Goal: Complete application form

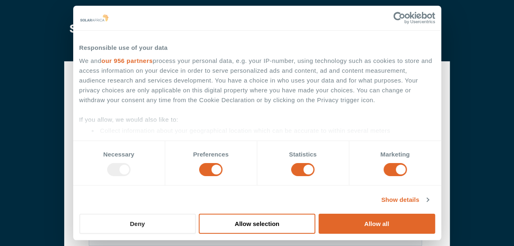
click at [161, 221] on button "Deny" at bounding box center [137, 224] width 117 height 20
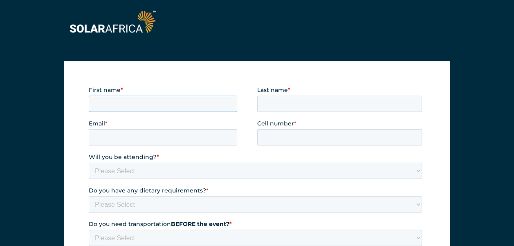
click at [165, 109] on input "First name *" at bounding box center [163, 104] width 149 height 16
type input "Katleho"
type input "Mashigo"
type input "[EMAIL_ADDRESS][DOMAIN_NAME]"
type input "[PHONE_NUMBER]"
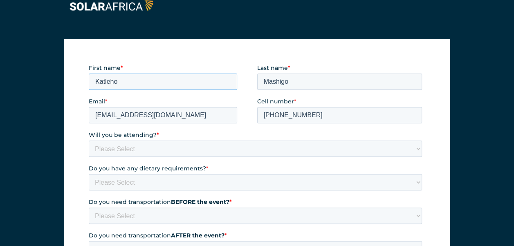
scroll to position [41, 0]
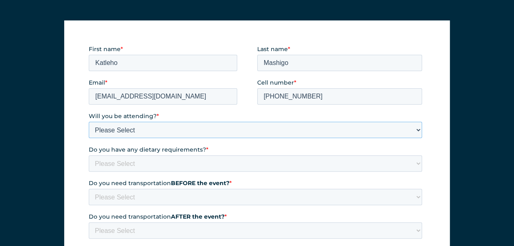
click at [210, 126] on select "Please Select Yes No" at bounding box center [256, 130] width 334 height 16
select select "Yes"
click at [89, 122] on select "Please Select Yes No" at bounding box center [256, 130] width 334 height 16
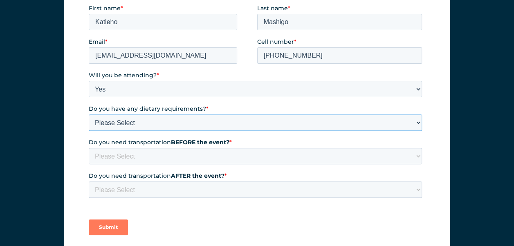
click at [174, 127] on select "Please Select None Halaal Vegeterian Other" at bounding box center [256, 123] width 334 height 16
select select "None"
click at [89, 115] on select "Please Select None Halaal Vegeterian Other" at bounding box center [256, 123] width 334 height 16
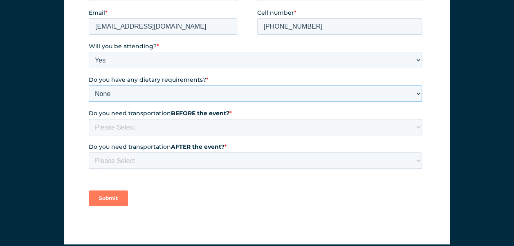
scroll to position [123, 0]
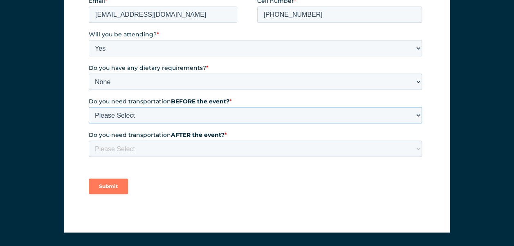
click at [153, 120] on select "Please Select Yes No" at bounding box center [256, 115] width 334 height 16
select select "No"
click at [89, 124] on select "Please Select Yes No" at bounding box center [256, 115] width 334 height 16
click at [129, 144] on select "Please Select Yes No" at bounding box center [256, 149] width 334 height 16
select select "No"
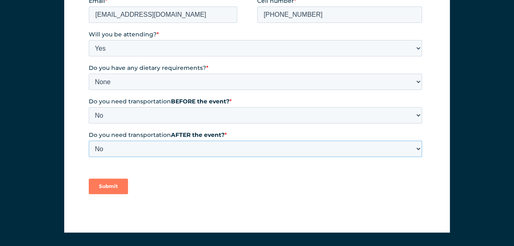
click at [89, 157] on select "Please Select Yes No" at bounding box center [256, 149] width 334 height 16
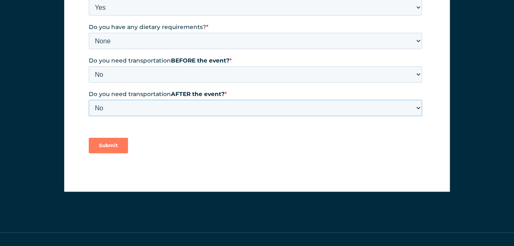
scroll to position [246, 0]
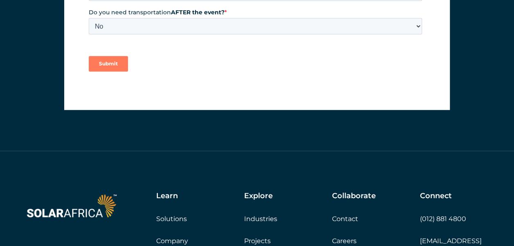
click at [110, 65] on input "Submit" at bounding box center [108, 64] width 39 height 16
click at [102, 65] on input "Submit" at bounding box center [108, 64] width 39 height 16
